Goal: Check status: Check status

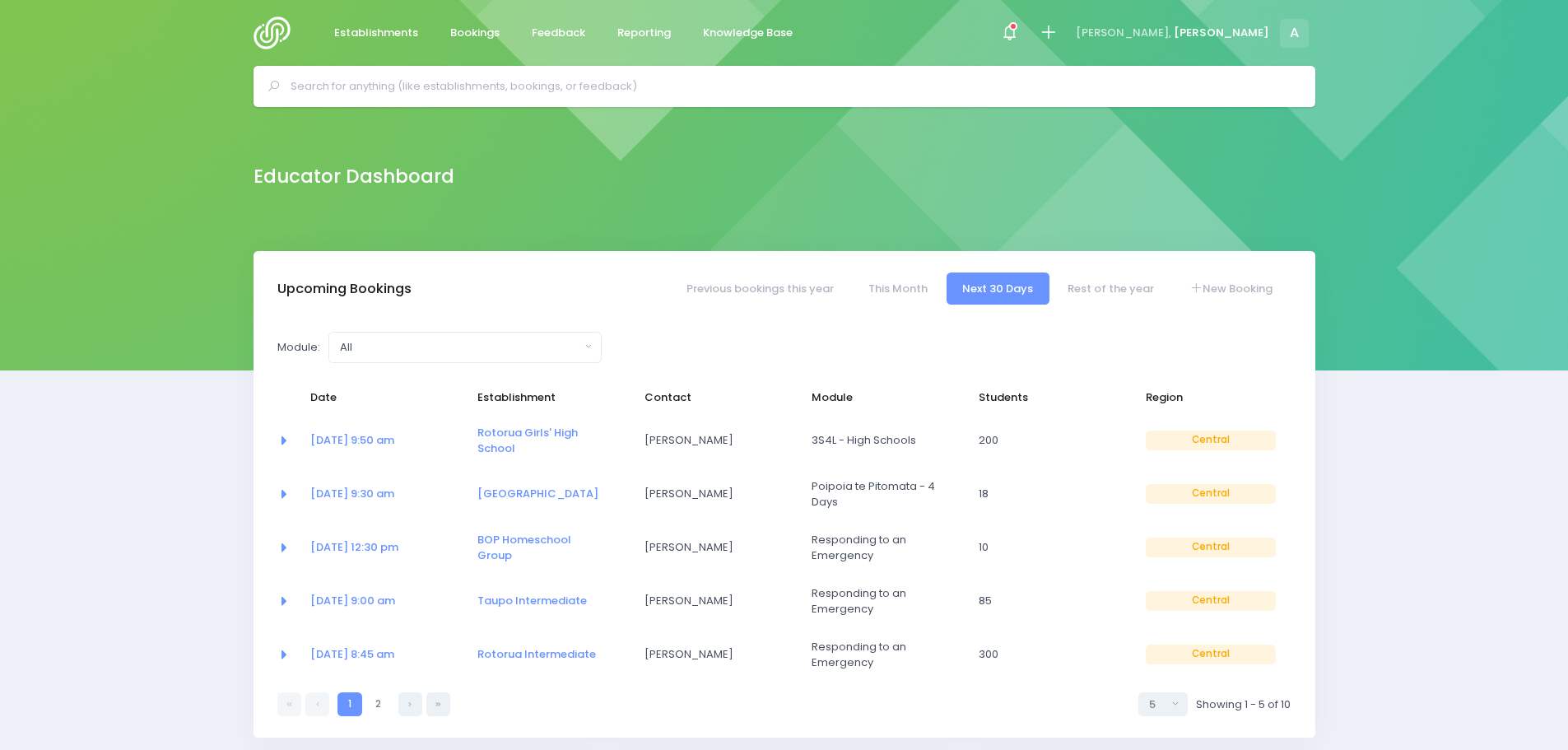
select select "5"
click at [891, 286] on link "This Month" at bounding box center [898, 289] width 92 height 32
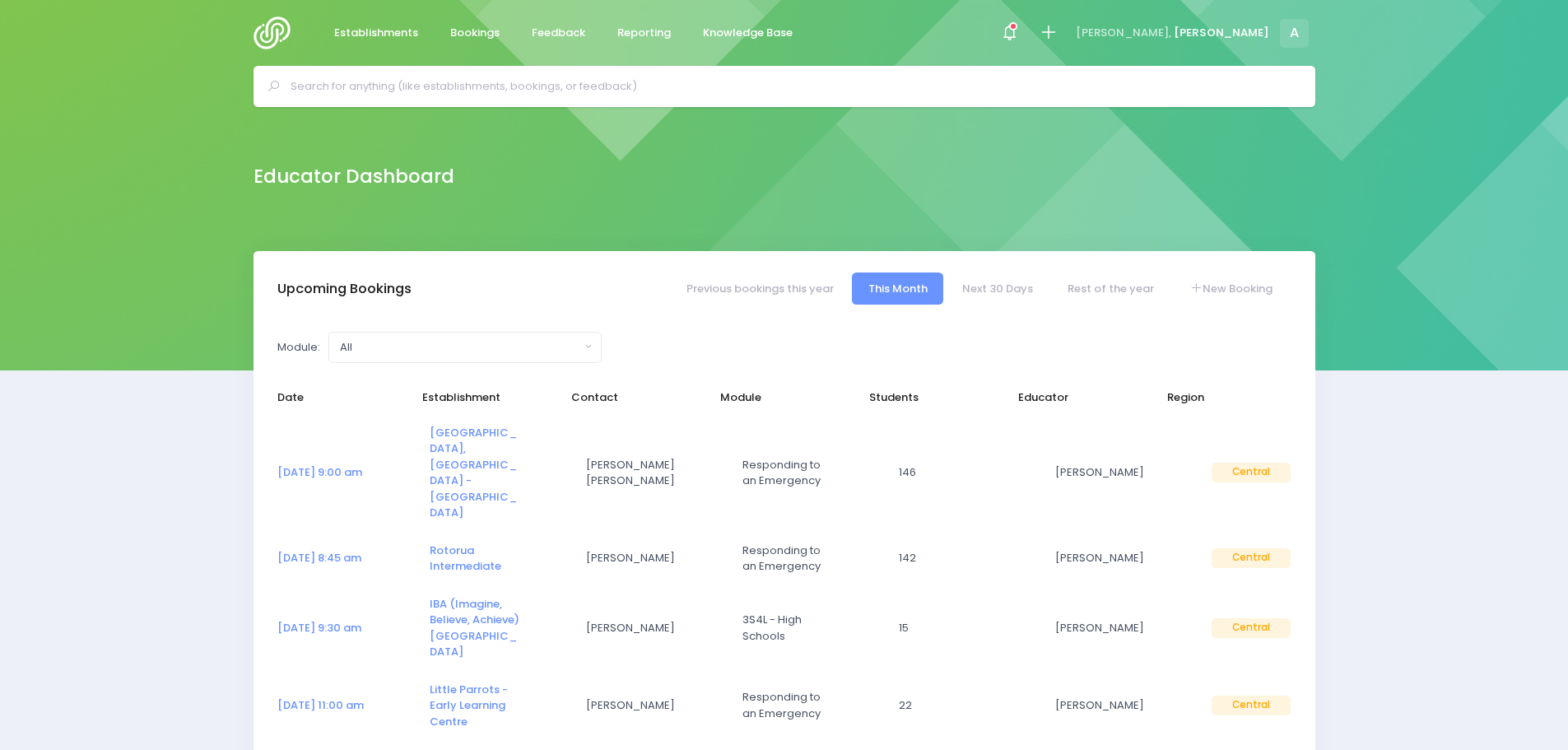
select select "5"
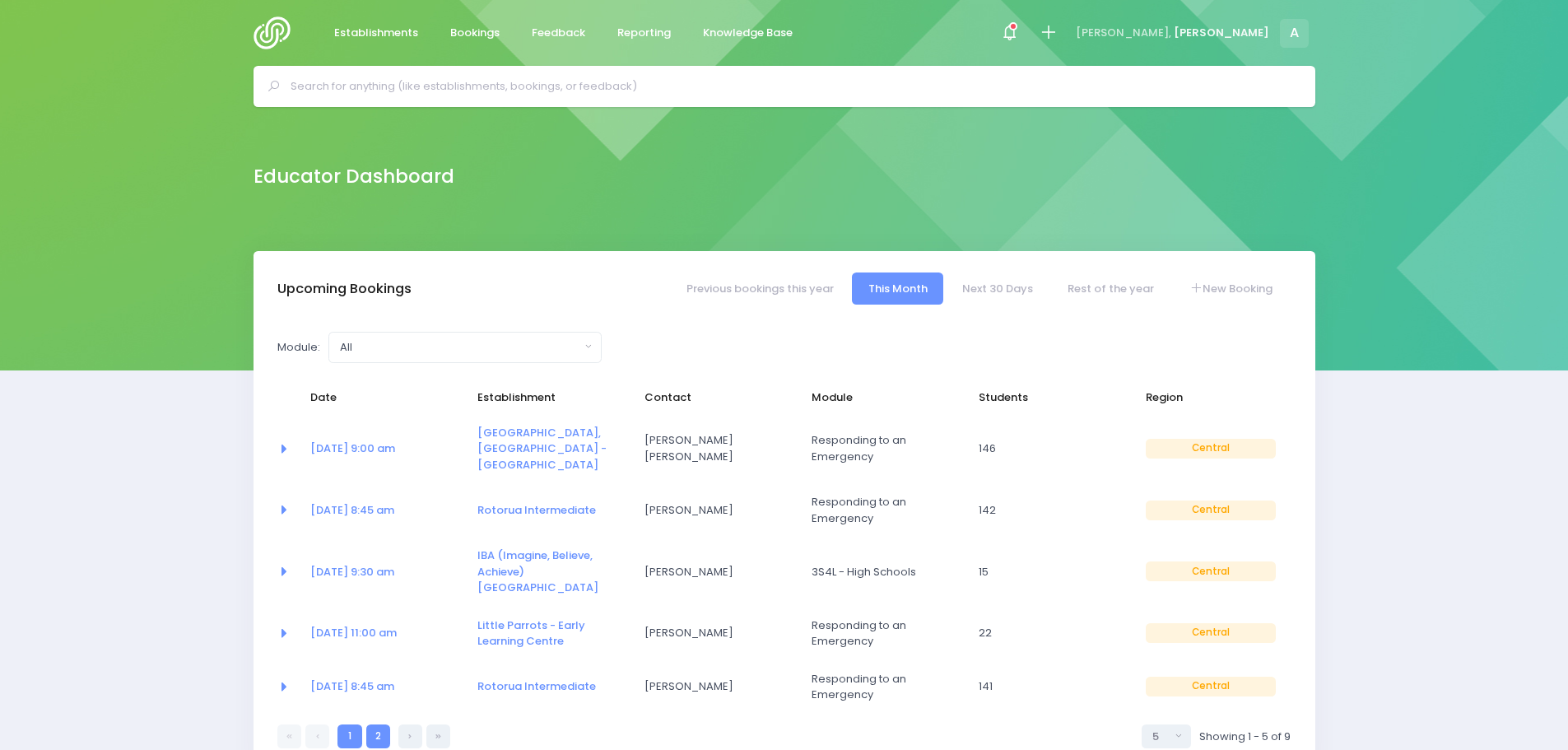
click at [376, 724] on link "2" at bounding box center [378, 736] width 24 height 24
select select "5"
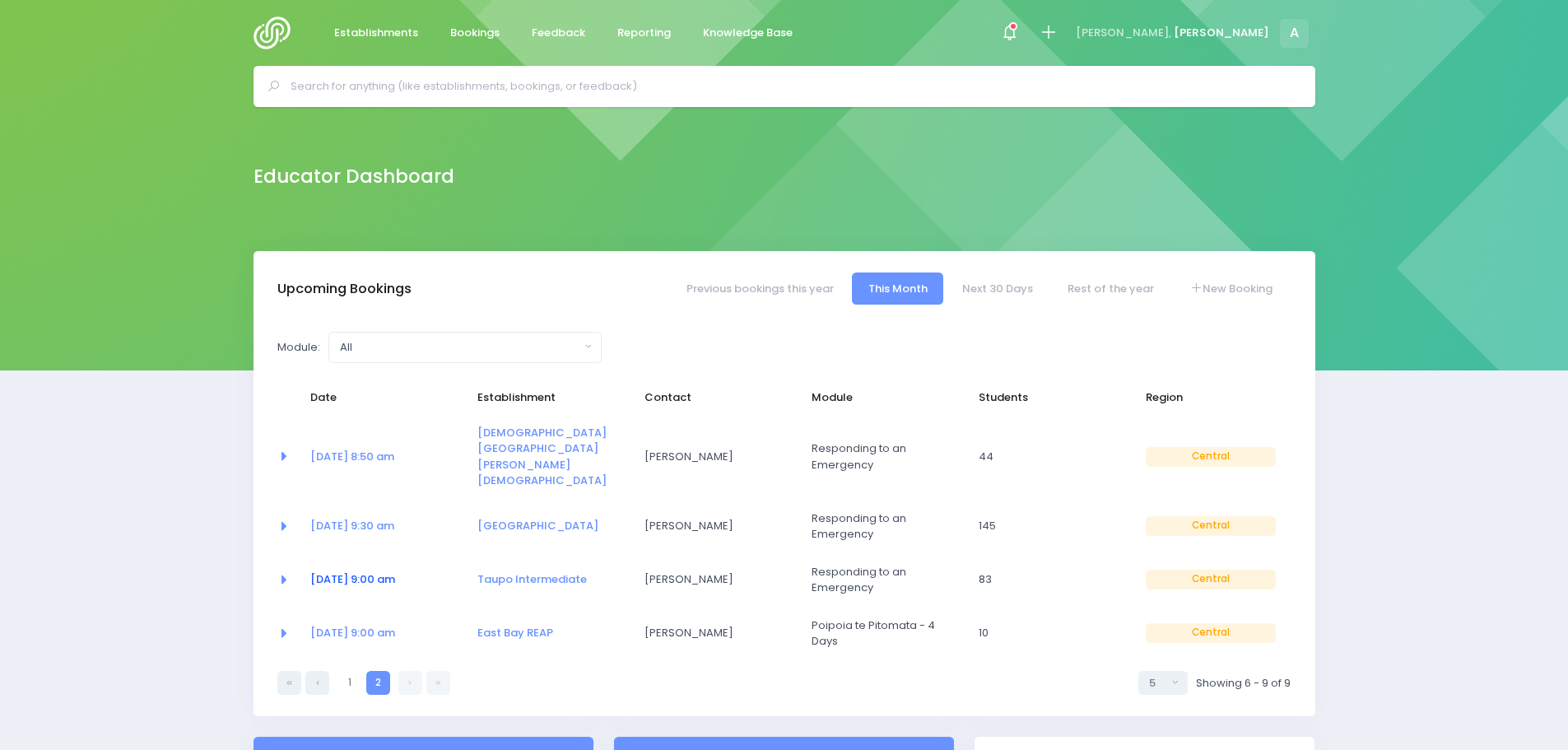
click at [336, 571] on link "[DATE] 9:00 am" at bounding box center [352, 579] width 85 height 15
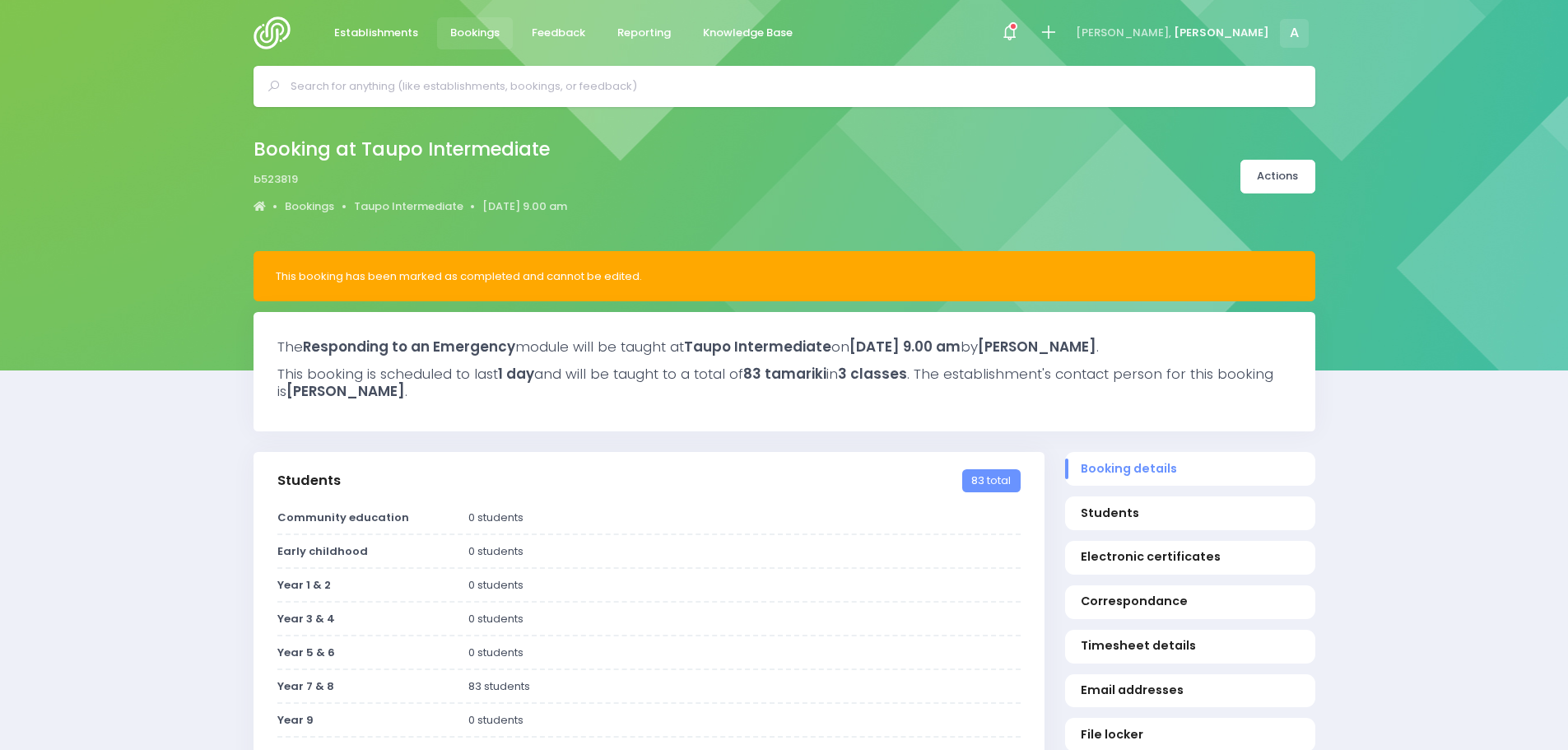
select select "5"
click at [273, 34] on img at bounding box center [276, 32] width 47 height 32
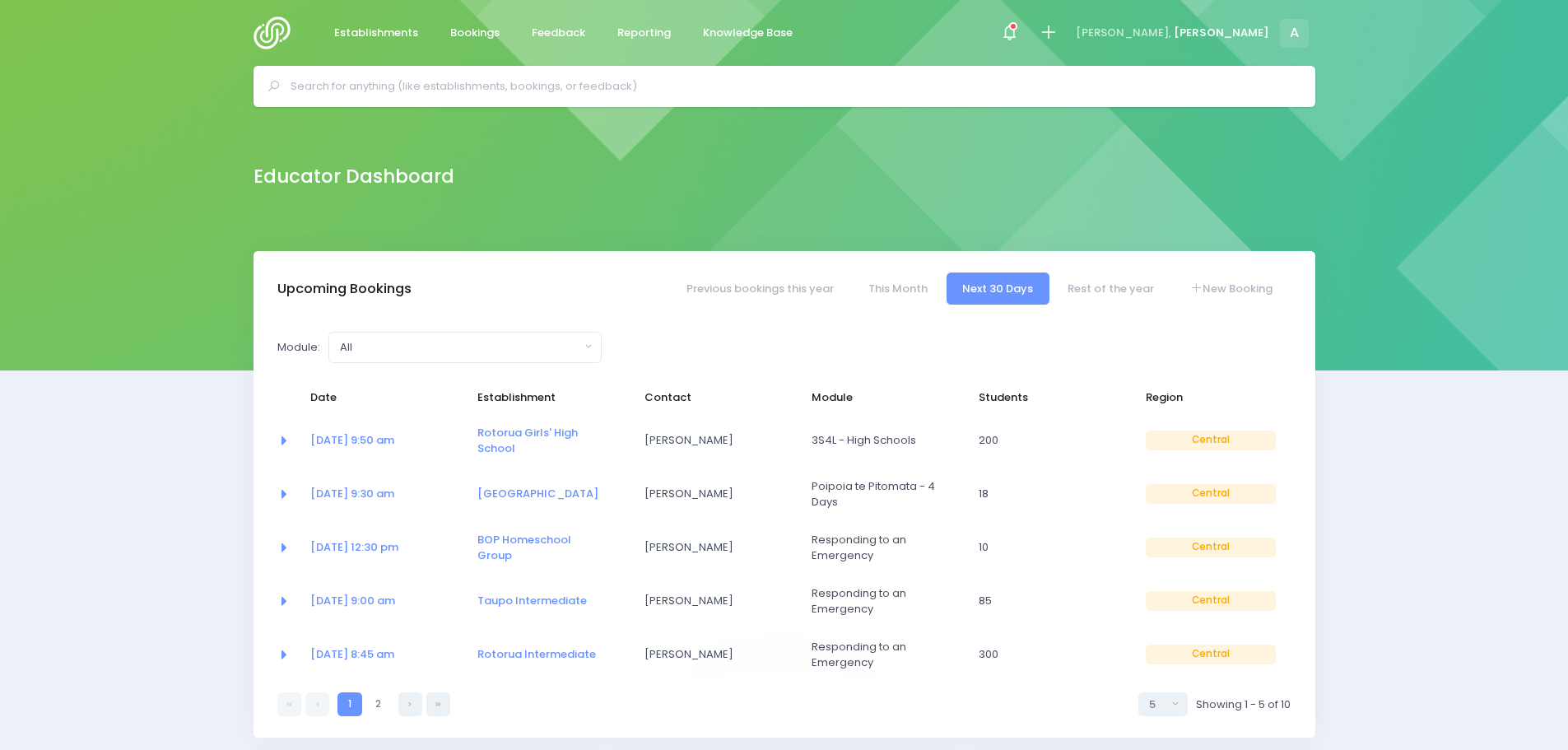
select select "5"
click at [902, 288] on link "This Month" at bounding box center [898, 289] width 92 height 32
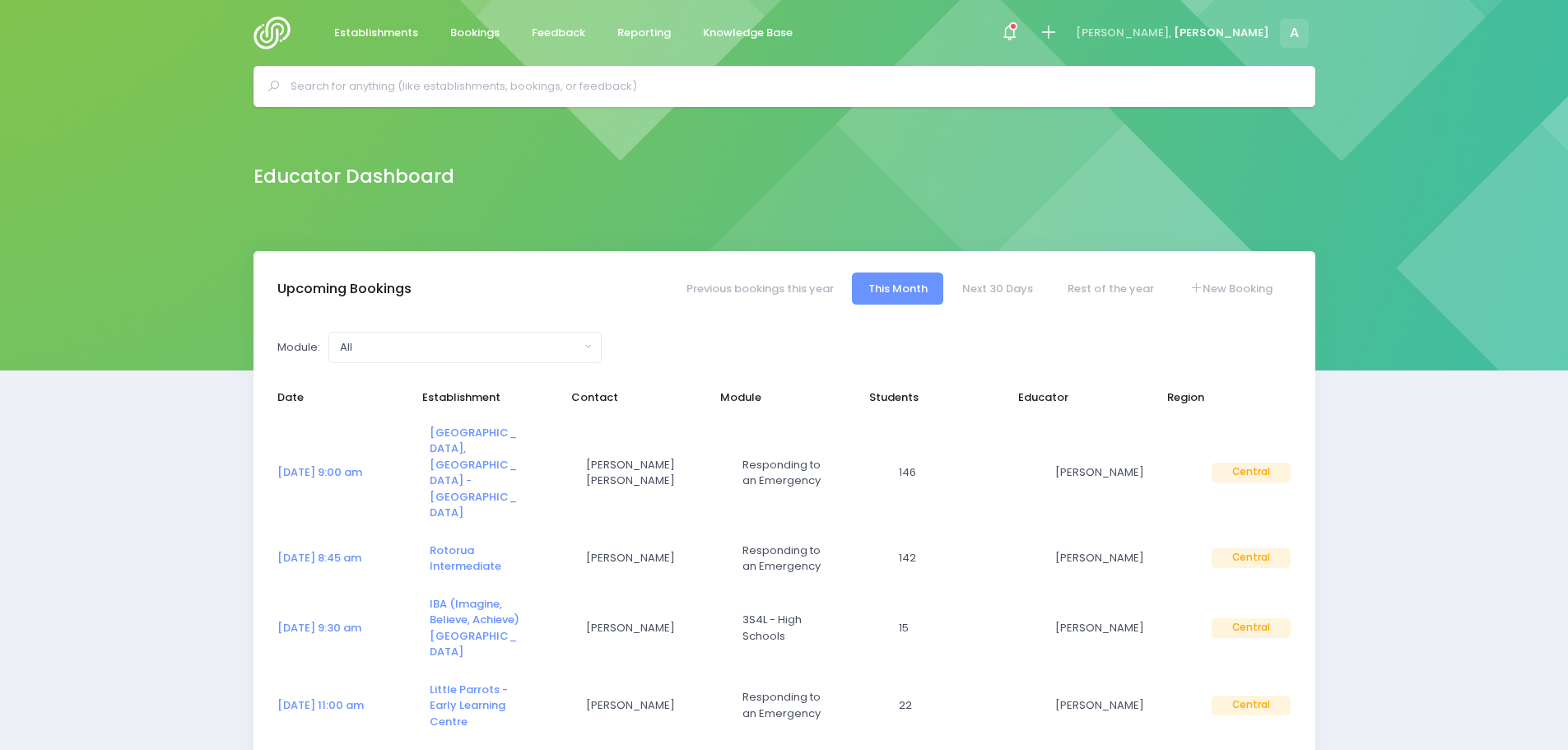
select select "5"
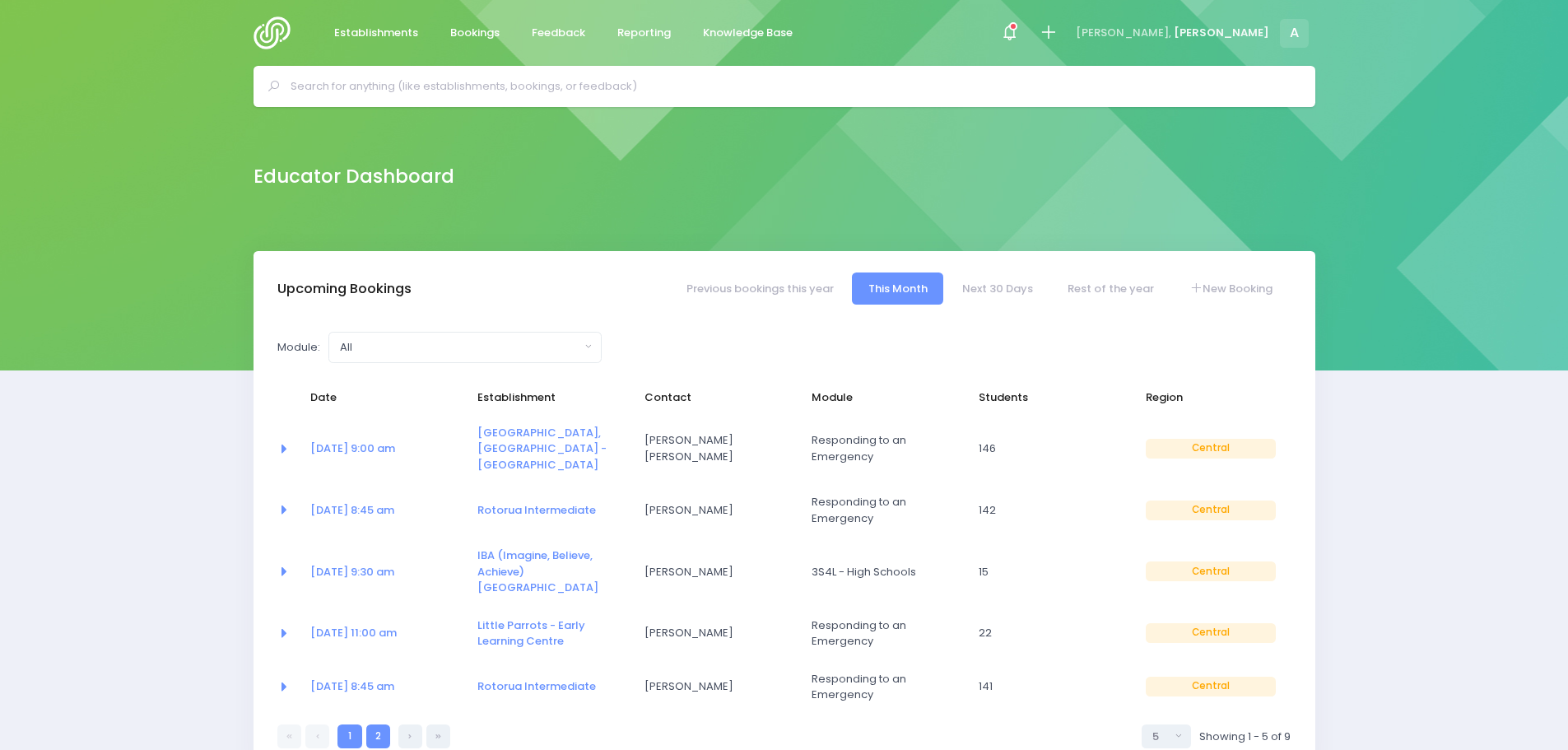
click at [381, 724] on link "2" at bounding box center [378, 736] width 24 height 24
select select "5"
